Goal: Find specific page/section: Find specific page/section

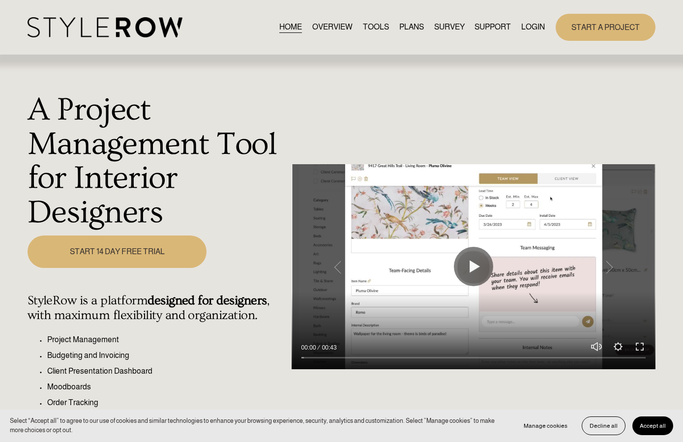
click at [531, 27] on link "LOGIN" at bounding box center [533, 27] width 24 height 13
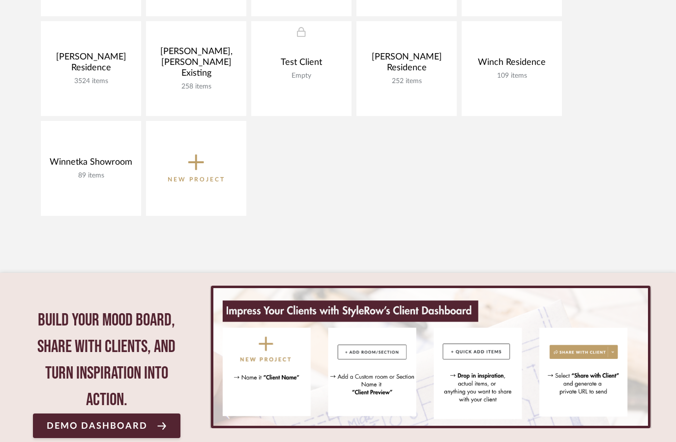
scroll to position [736, 0]
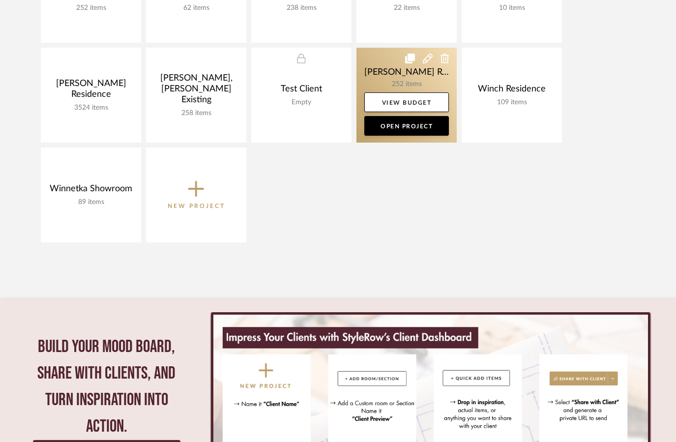
click at [394, 81] on link at bounding box center [406, 95] width 100 height 95
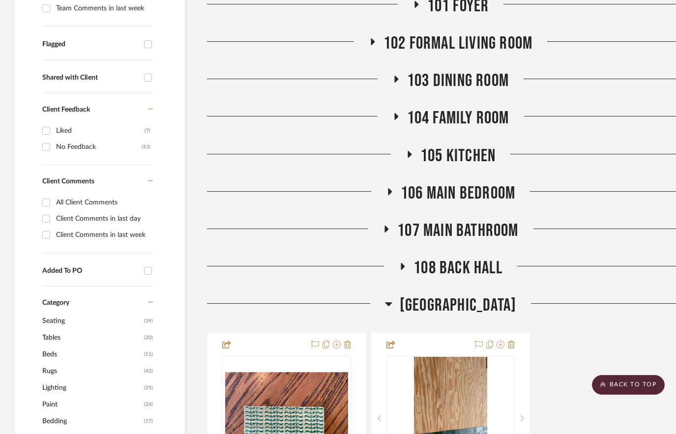
scroll to position [365, 0]
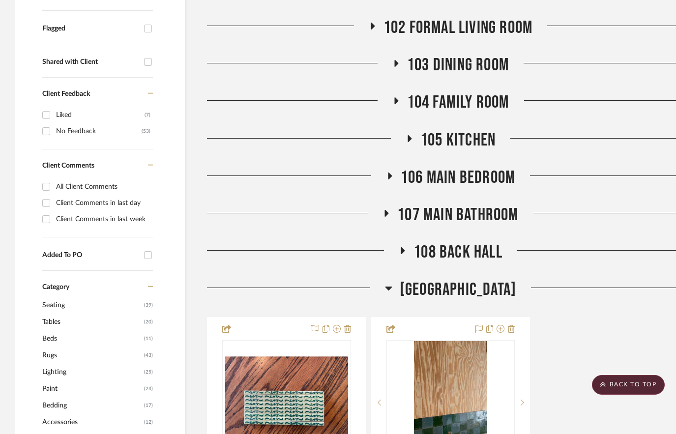
click at [466, 279] on span "109 Hall Bathroom" at bounding box center [457, 289] width 116 height 21
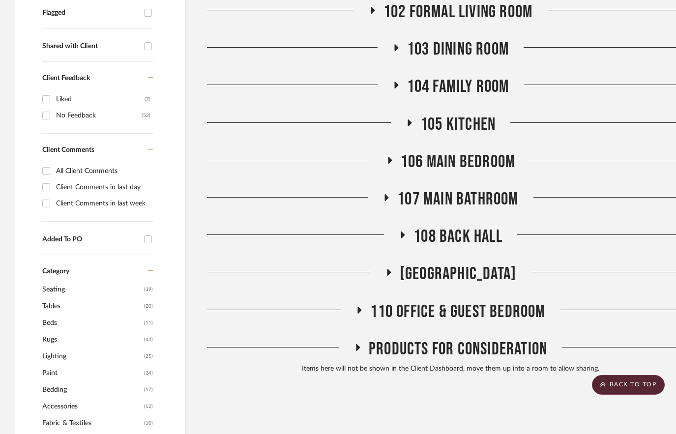
scroll to position [380, 0]
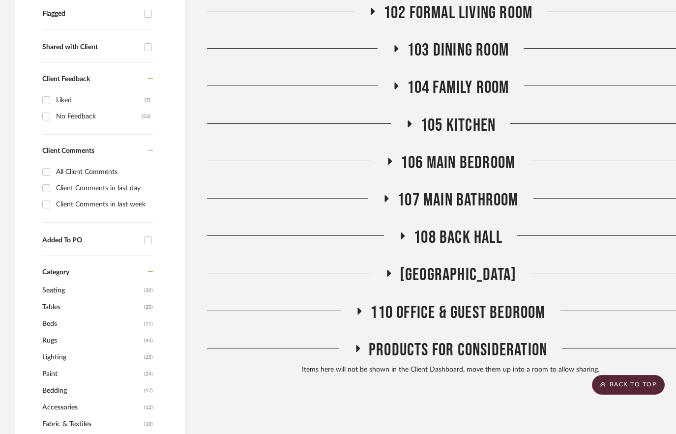
click at [458, 190] on span "107 Main Bathroom" at bounding box center [457, 200] width 121 height 21
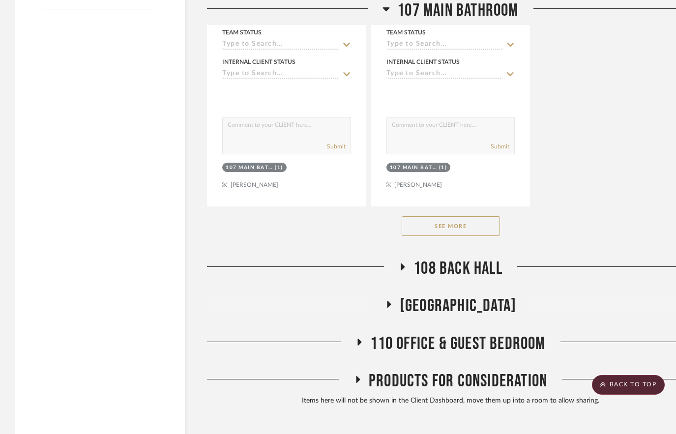
scroll to position [1729, 0]
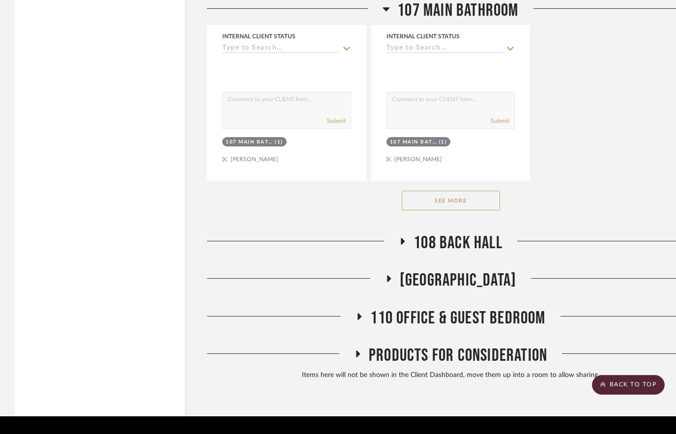
click at [439, 191] on button "See More" at bounding box center [450, 201] width 98 height 20
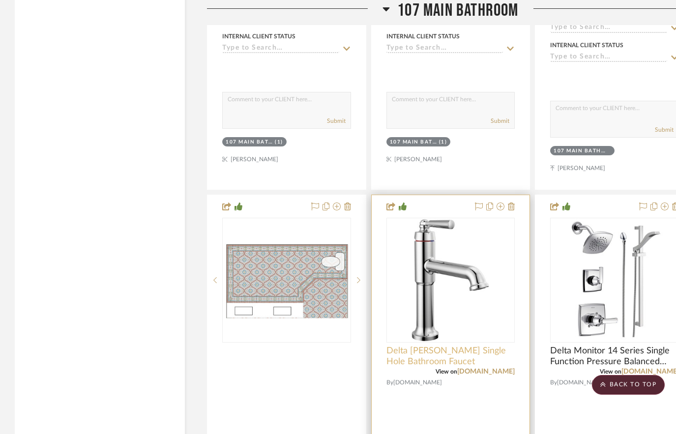
click at [413, 345] on span "Delta Saylor Single Hole Bathroom Faucet" at bounding box center [450, 356] width 129 height 22
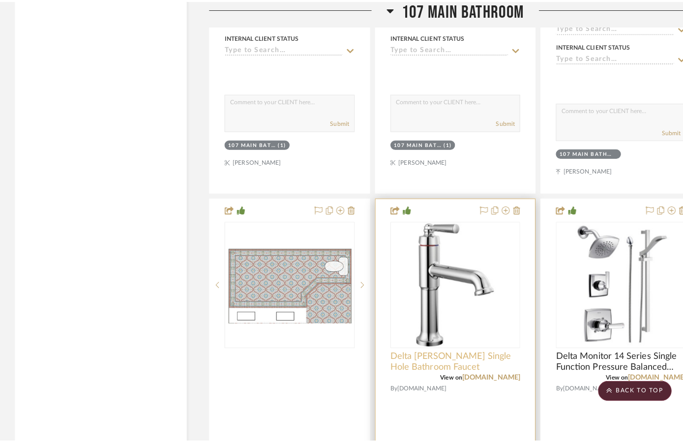
scroll to position [0, 0]
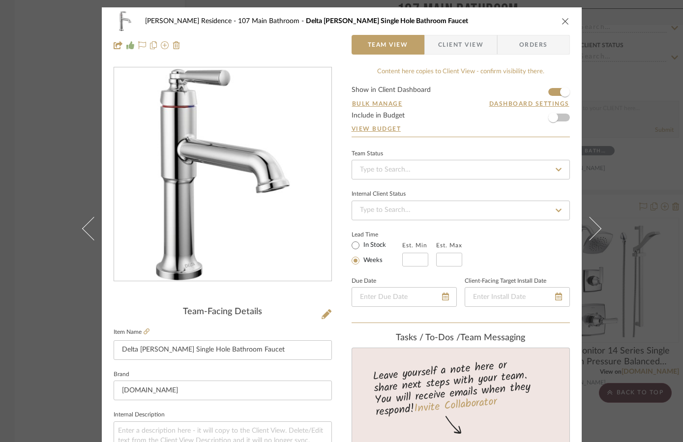
click at [191, 169] on img "0" at bounding box center [222, 174] width 213 height 213
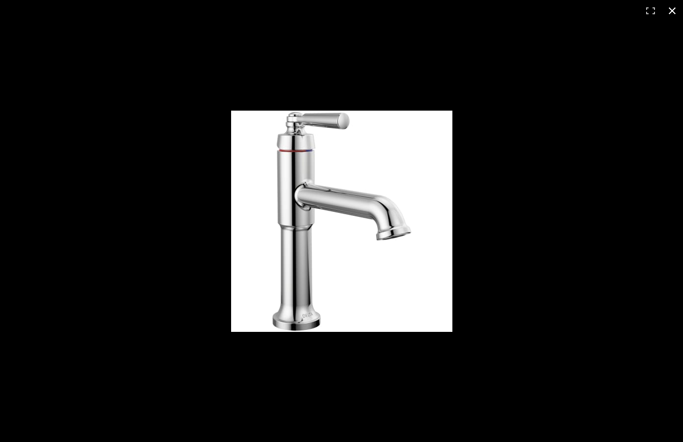
click at [481, 35] on div at bounding box center [341, 221] width 683 height 442
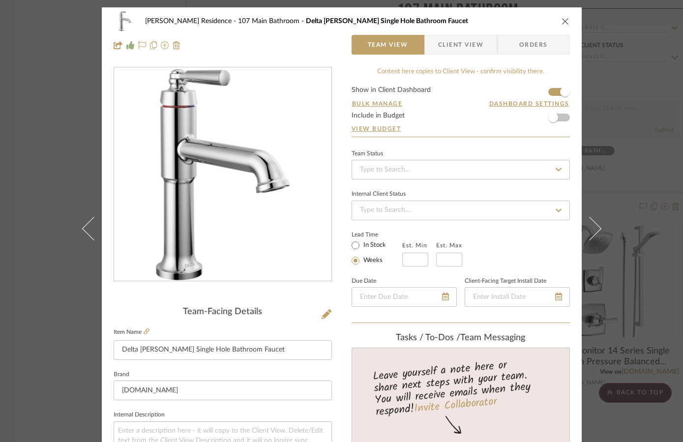
click at [565, 21] on icon "close" at bounding box center [565, 21] width 8 height 8
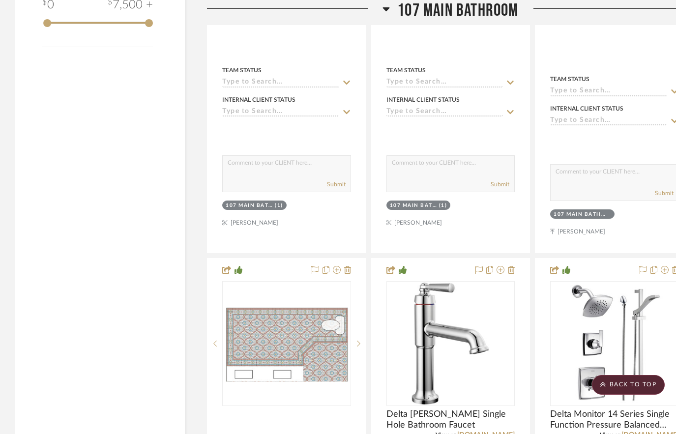
scroll to position [1664, 0]
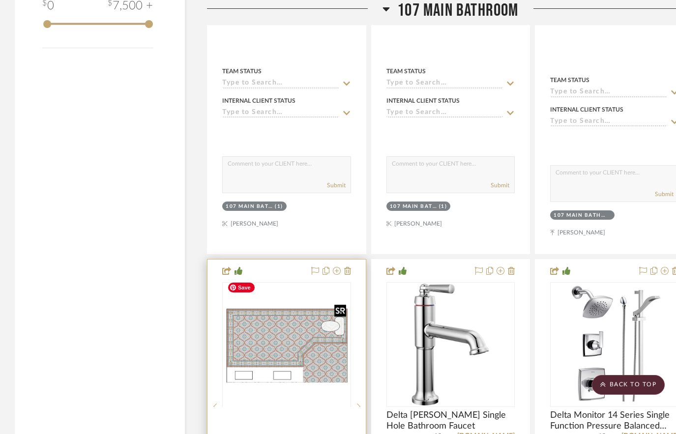
click at [301, 316] on div at bounding box center [286, 406] width 129 height 249
click at [305, 318] on img "0" at bounding box center [286, 345] width 127 height 80
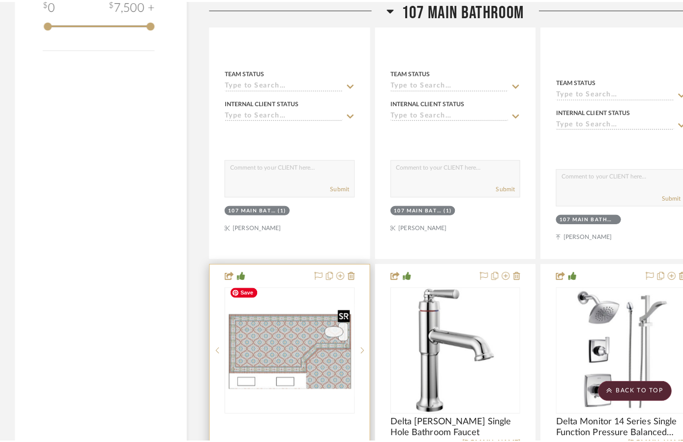
scroll to position [0, 0]
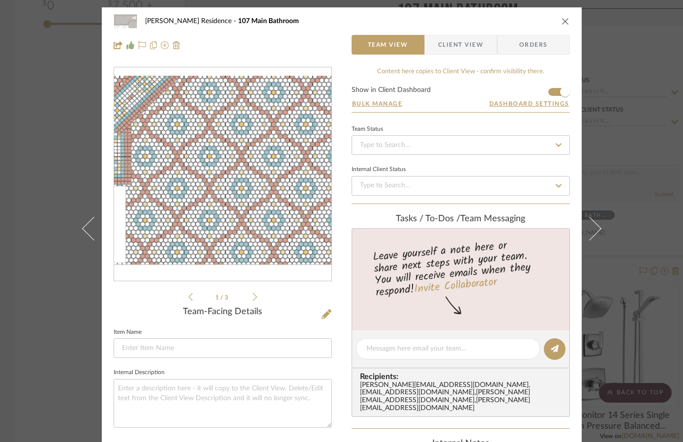
click at [274, 203] on img "0" at bounding box center [222, 175] width 217 height 136
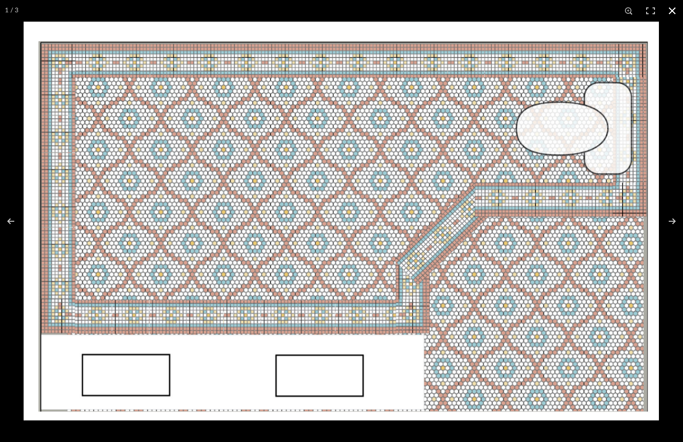
click at [672, 8] on button at bounding box center [672, 11] width 22 height 22
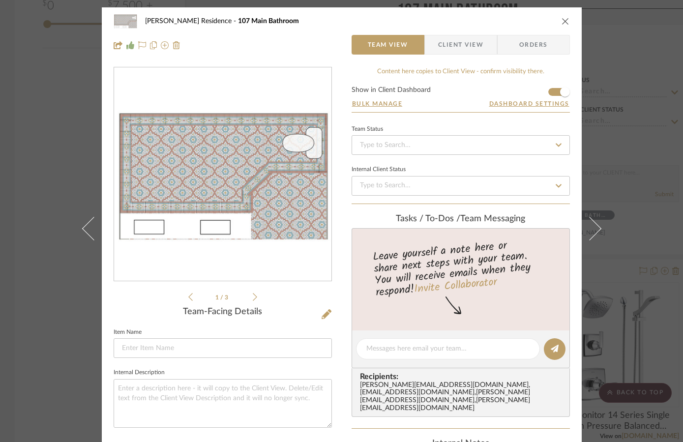
click at [563, 18] on icon "close" at bounding box center [565, 21] width 8 height 8
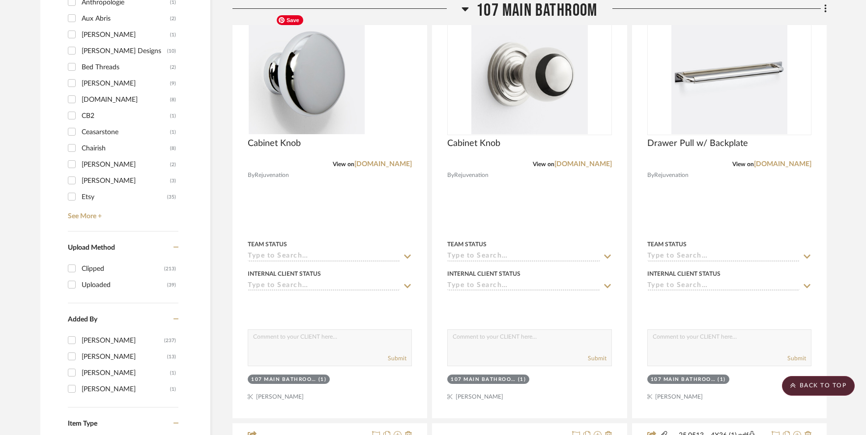
scroll to position [565, 0]
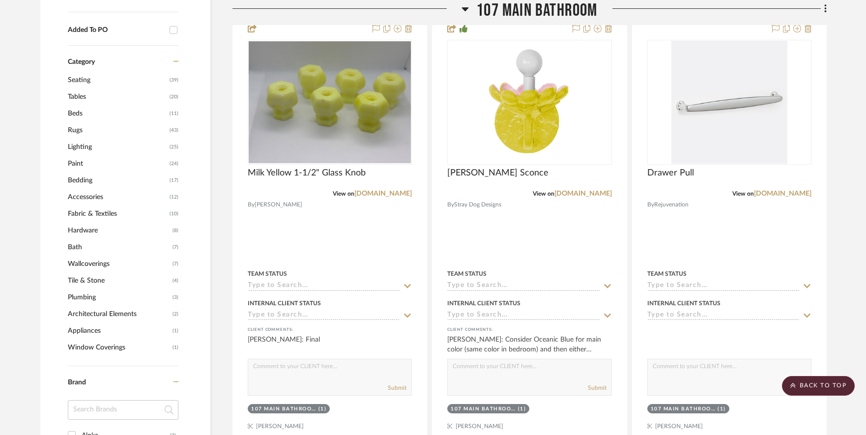
click at [463, 4] on icon at bounding box center [464, 9] width 7 height 12
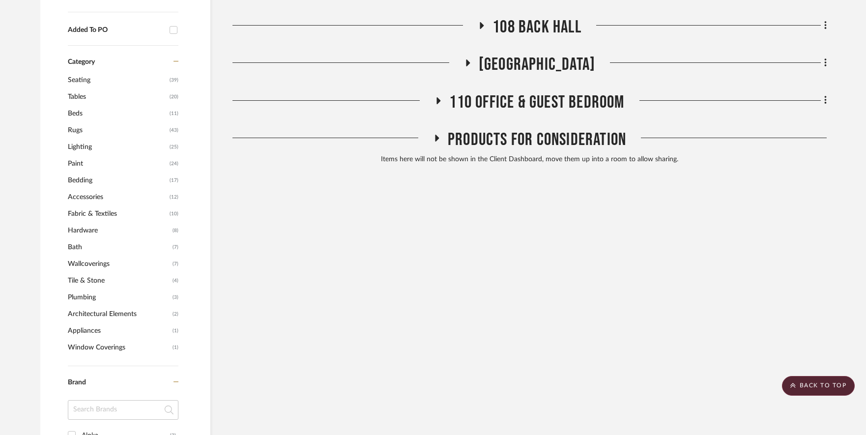
scroll to position [0, 0]
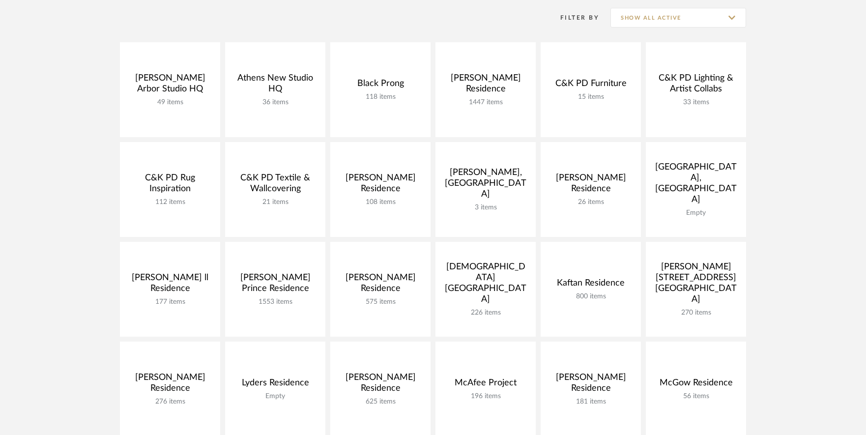
scroll to position [141, 0]
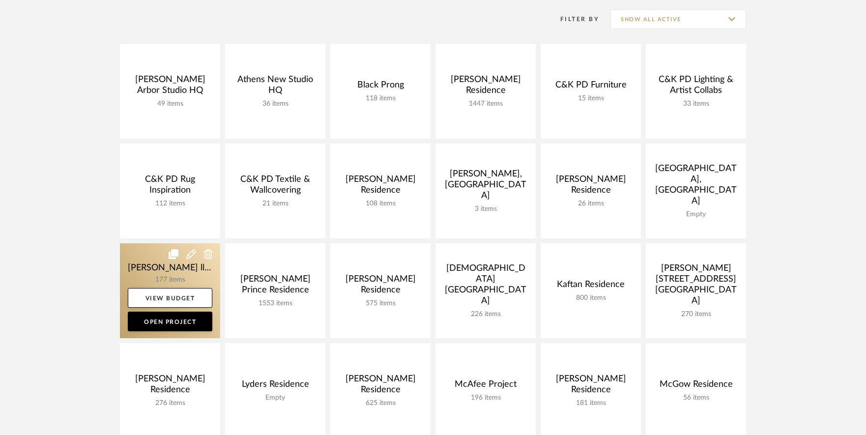
click at [167, 269] on link at bounding box center [170, 290] width 100 height 95
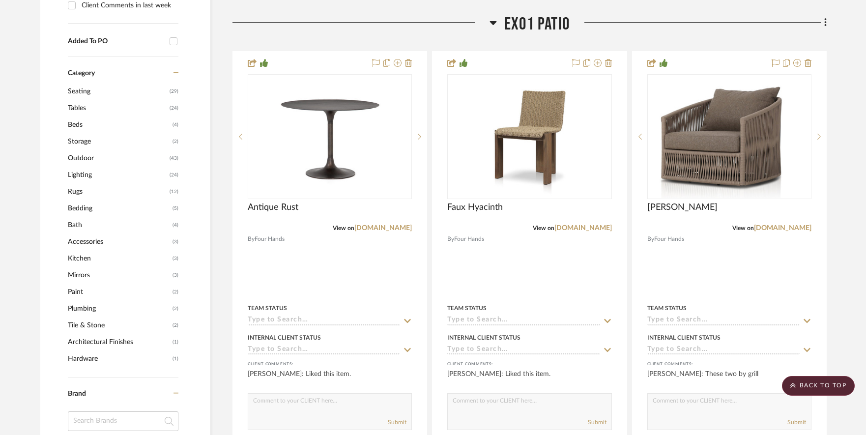
scroll to position [553, 0]
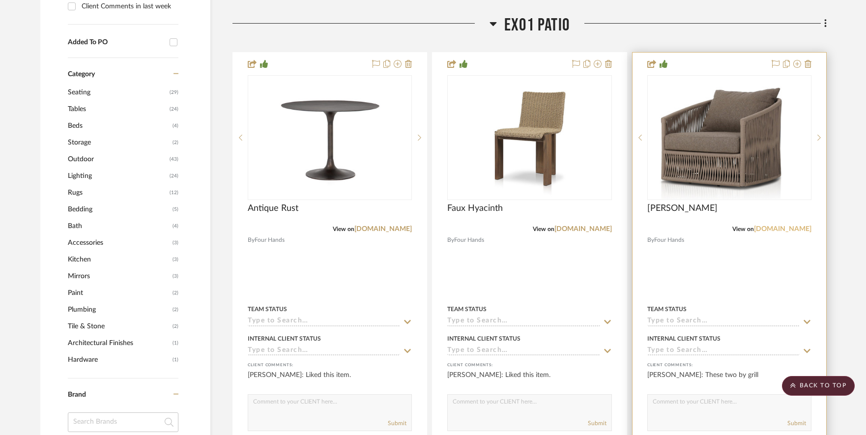
click at [682, 231] on link "fourhands.com" at bounding box center [782, 229] width 57 height 7
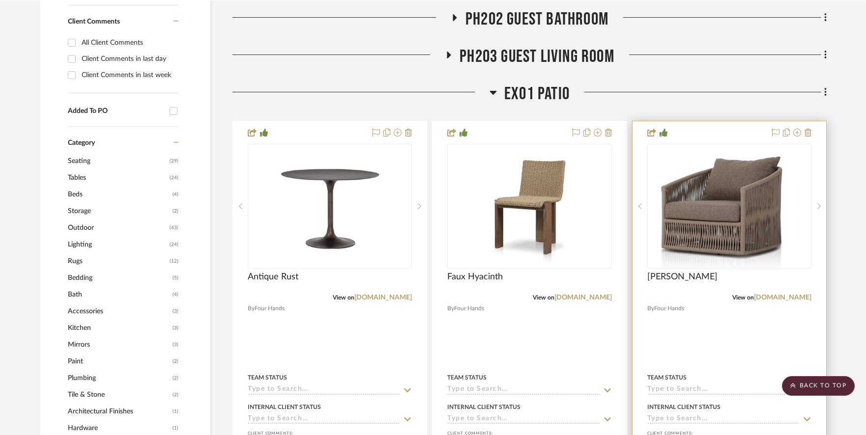
scroll to position [472, 0]
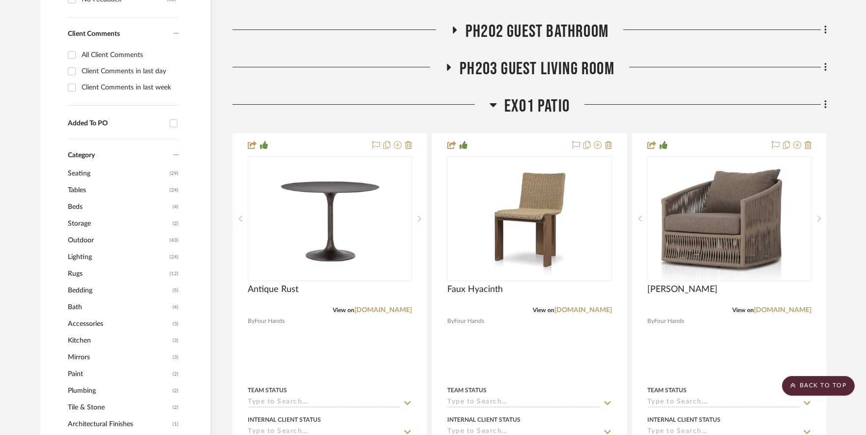
click at [493, 104] on icon at bounding box center [493, 105] width 7 height 4
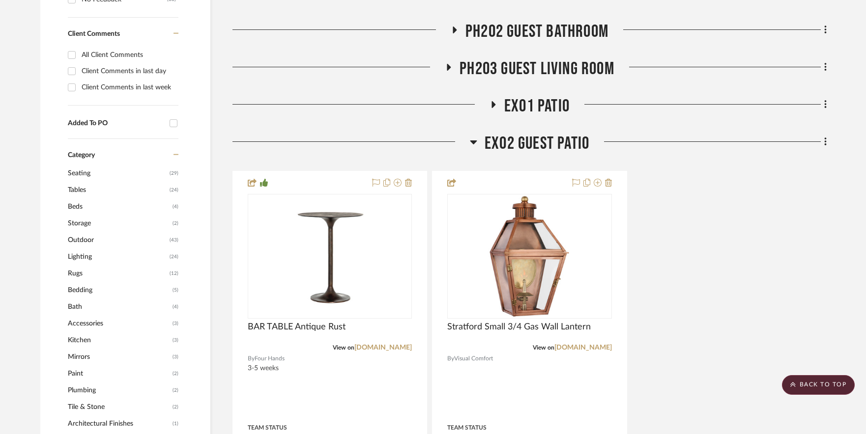
click at [472, 142] on icon at bounding box center [473, 143] width 7 height 4
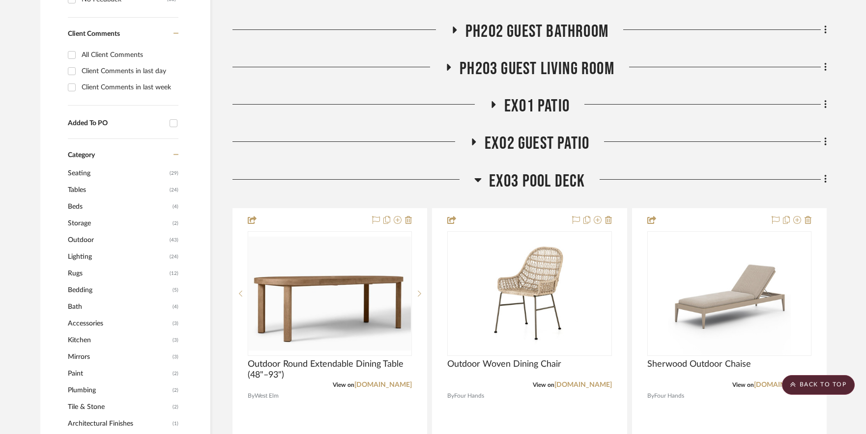
click at [479, 178] on icon at bounding box center [477, 180] width 7 height 12
